Goal: Transaction & Acquisition: Purchase product/service

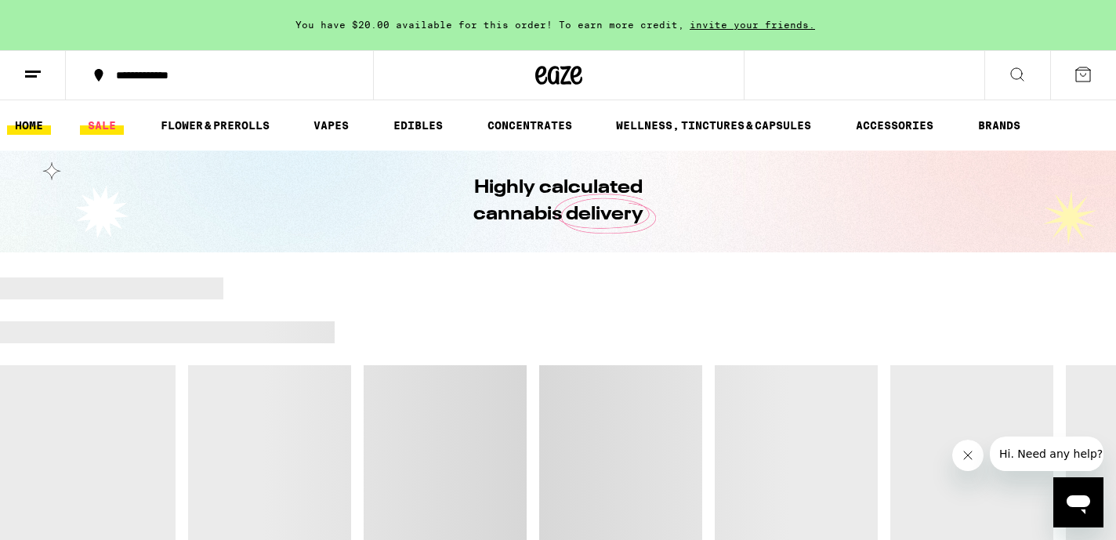
click at [105, 127] on link "SALE" at bounding box center [102, 125] width 44 height 19
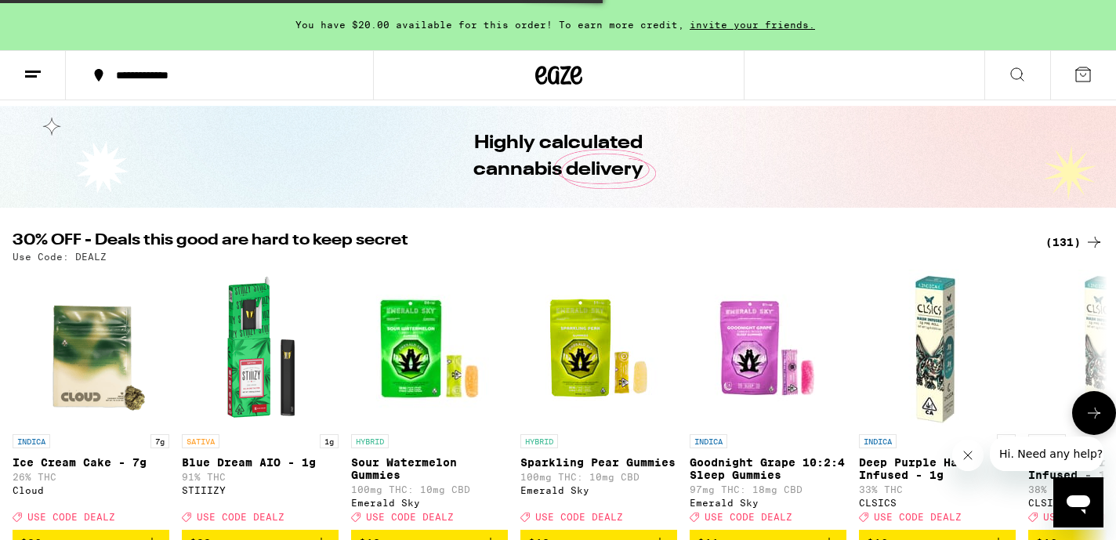
scroll to position [46, 0]
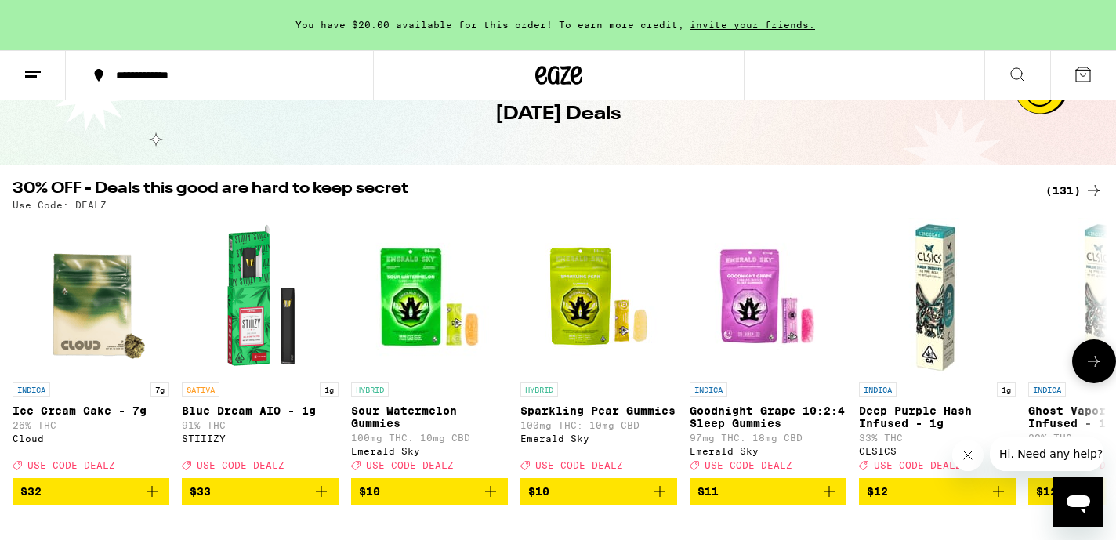
scroll to position [88, 0]
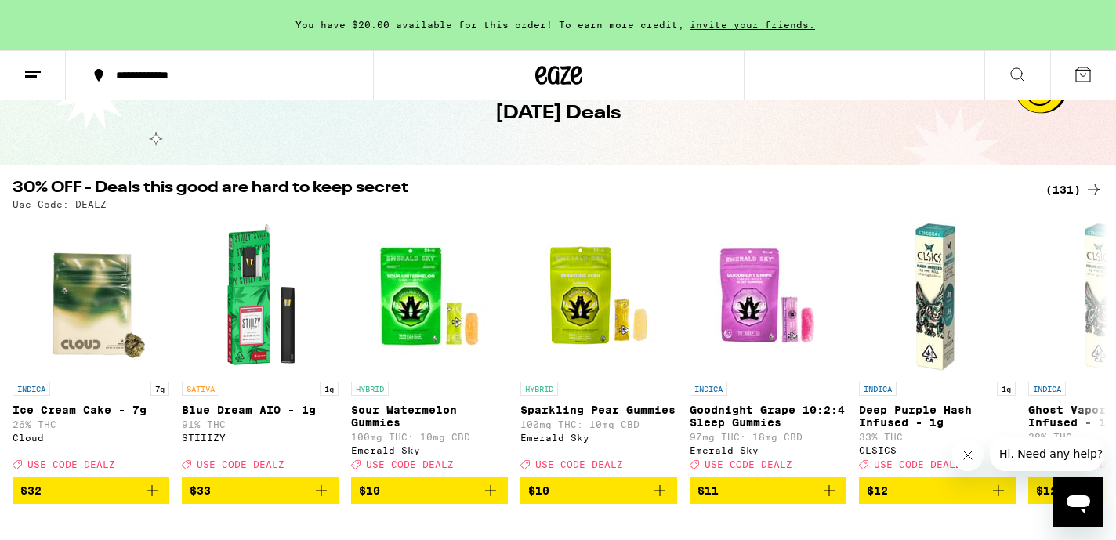
click at [1059, 189] on div "(131)" at bounding box center [1074, 189] width 58 height 19
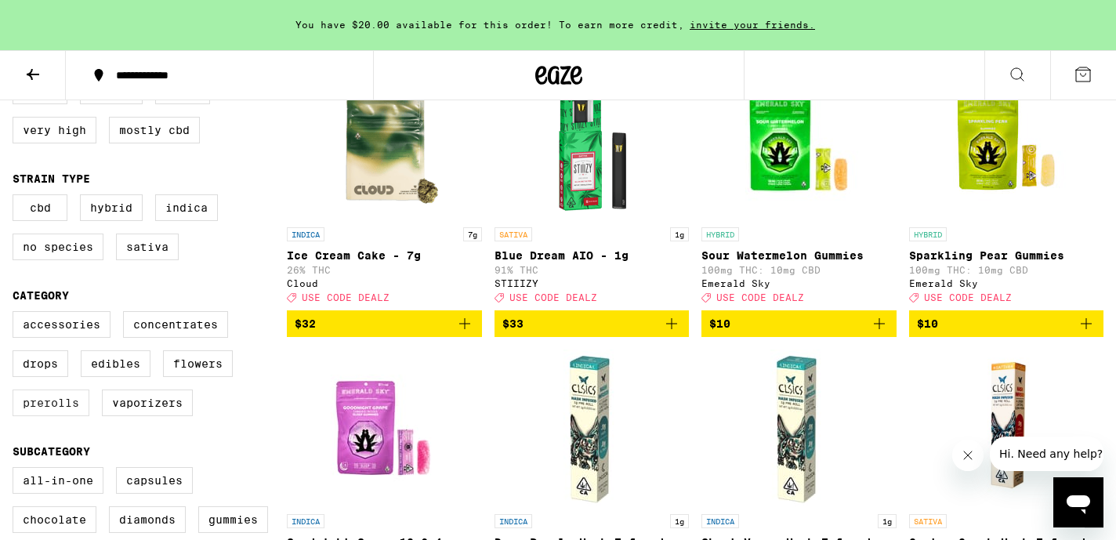
scroll to position [238, 0]
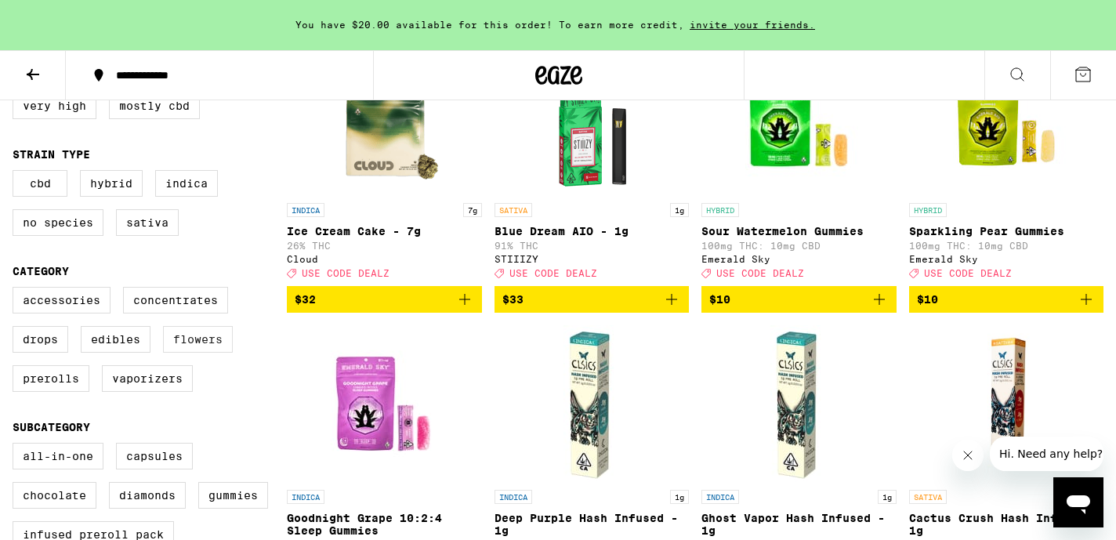
click at [182, 353] on label "Flowers" at bounding box center [198, 339] width 70 height 27
click at [16, 290] on input "Flowers" at bounding box center [16, 289] width 1 height 1
checkbox input "true"
